Goal: Navigation & Orientation: Find specific page/section

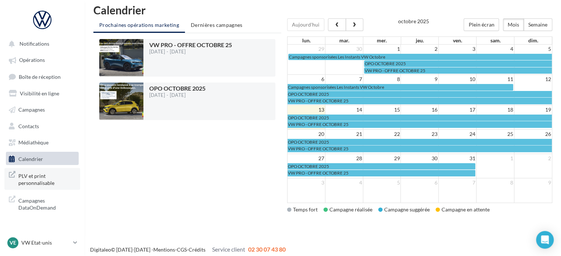
scroll to position [12, 0]
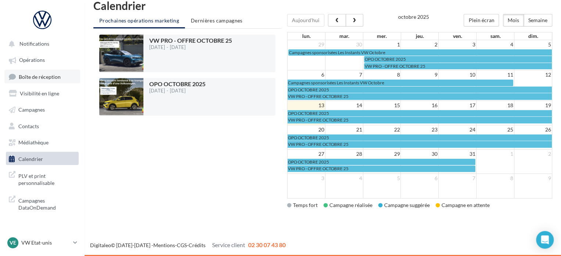
click at [32, 78] on span "Boîte de réception" at bounding box center [40, 76] width 42 height 6
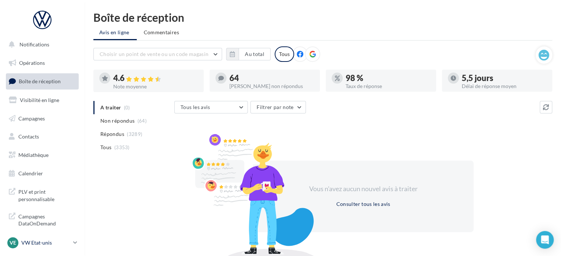
click at [46, 239] on p "VW Etat-unis" at bounding box center [45, 242] width 49 height 7
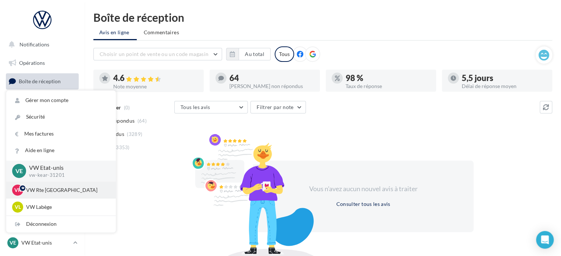
click at [52, 191] on p "VW Rte Espagne" at bounding box center [66, 189] width 81 height 7
